Goal: Transaction & Acquisition: Purchase product/service

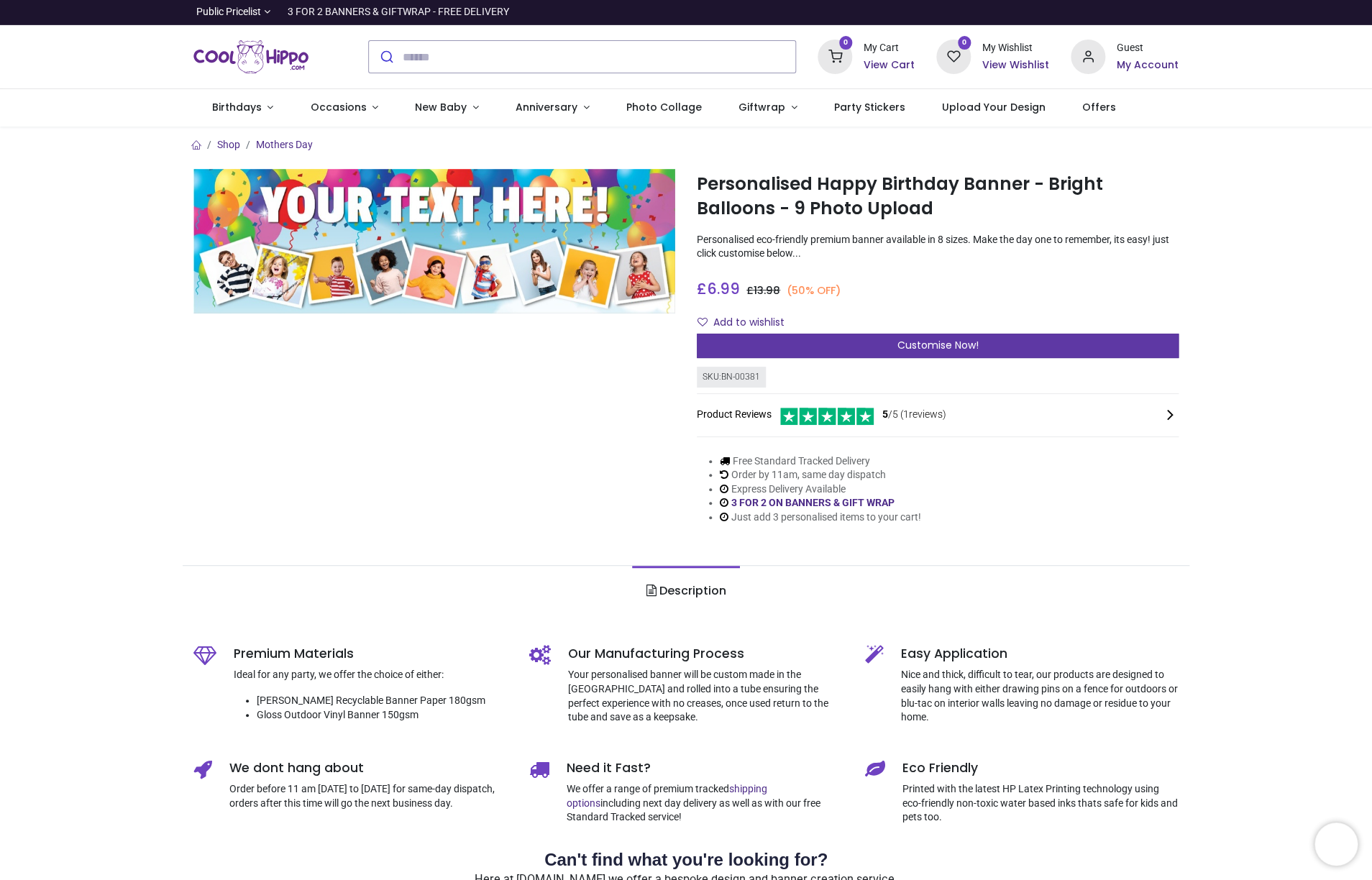
click at [908, 352] on span "Customise Now!" at bounding box center [937, 345] width 82 height 14
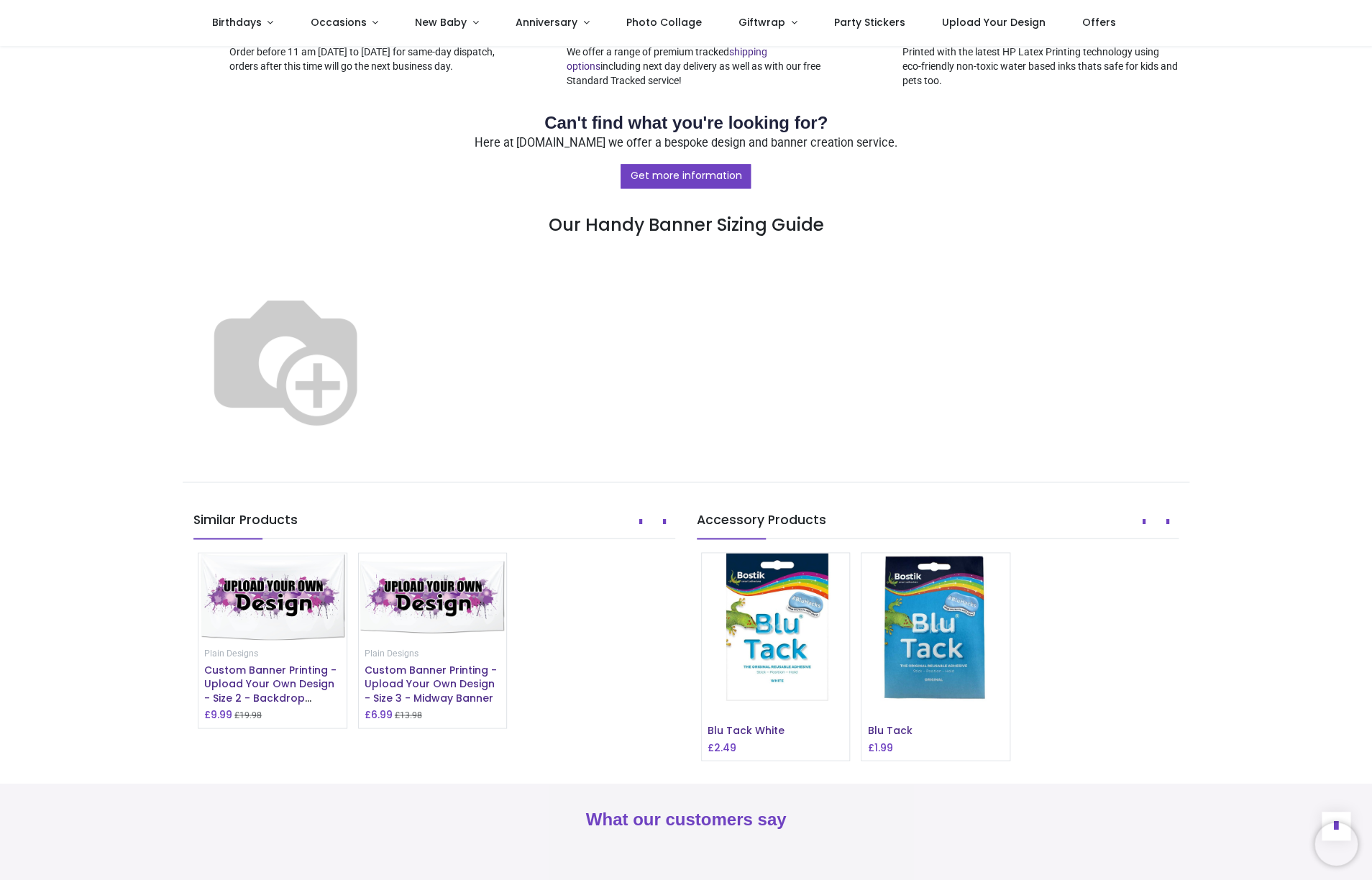
scroll to position [761, 0]
